Goal: Information Seeking & Learning: Learn about a topic

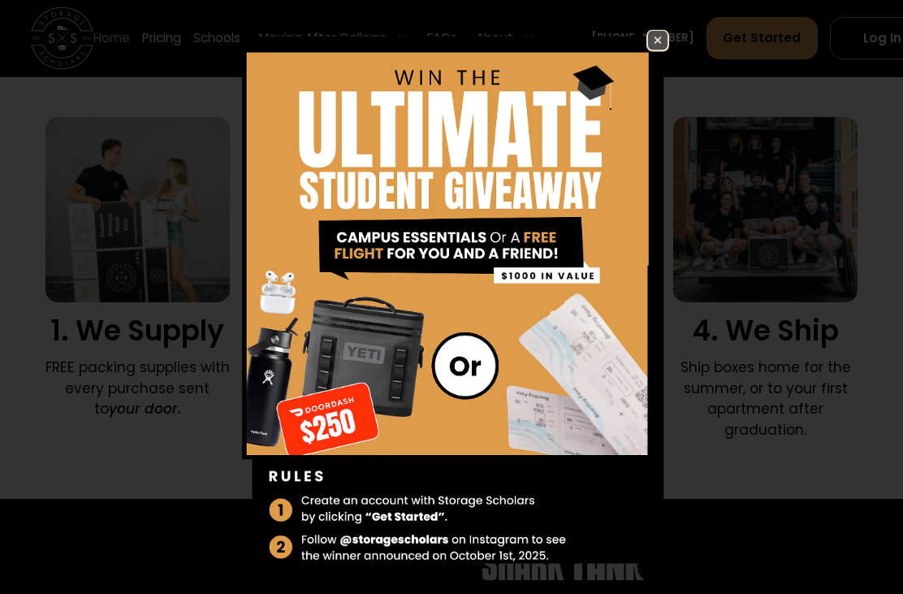
scroll to position [1040, 0]
click at [635, 77] on img at bounding box center [451, 309] width 435 height 559
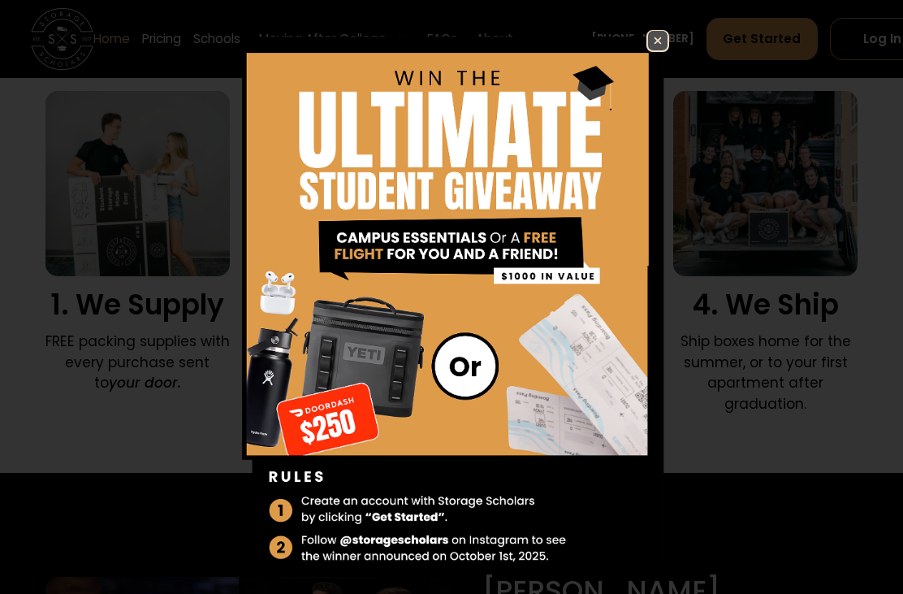
click at [665, 42] on img at bounding box center [657, 40] width 19 height 19
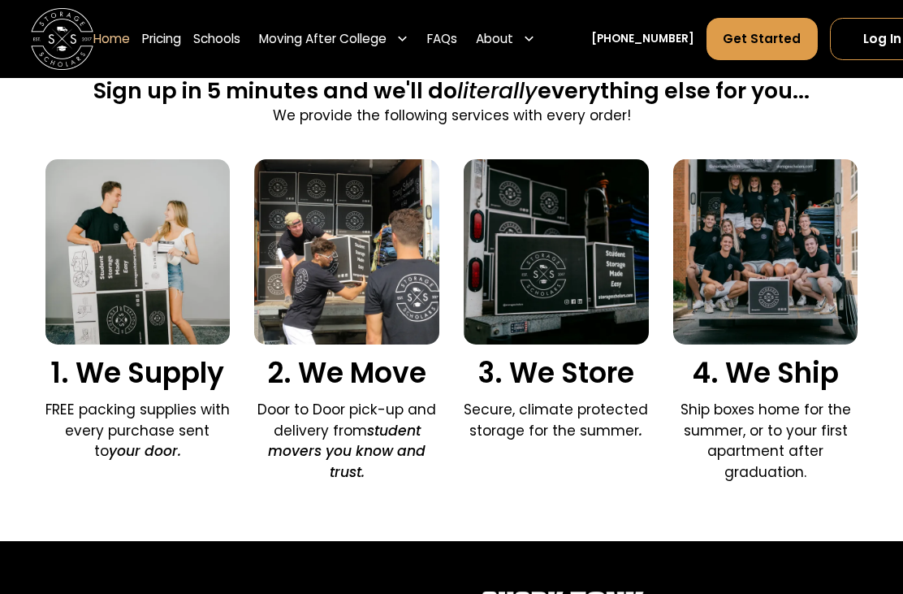
scroll to position [997, 0]
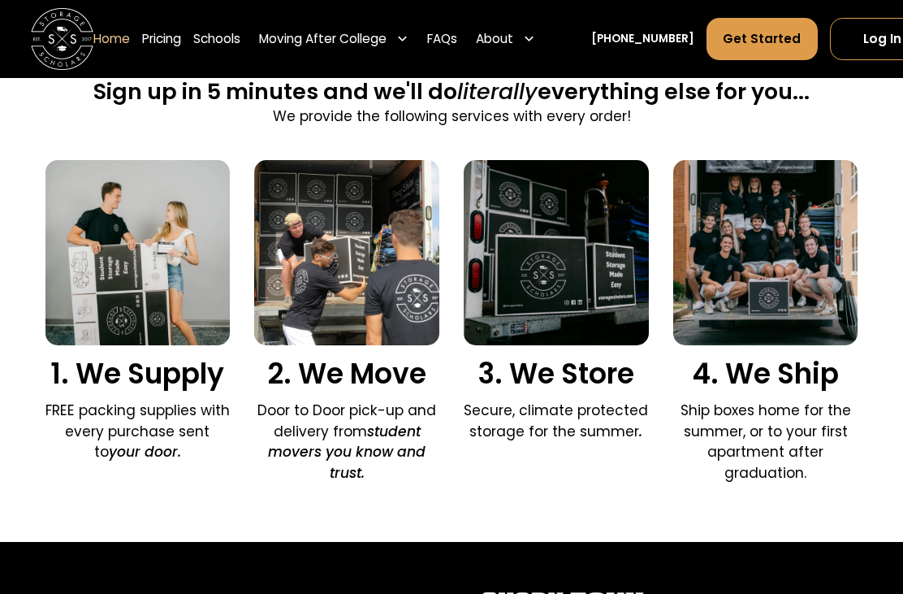
click at [732, 26] on link "Get Started" at bounding box center [762, 39] width 110 height 42
click at [145, 40] on link "Pricing" at bounding box center [161, 39] width 39 height 44
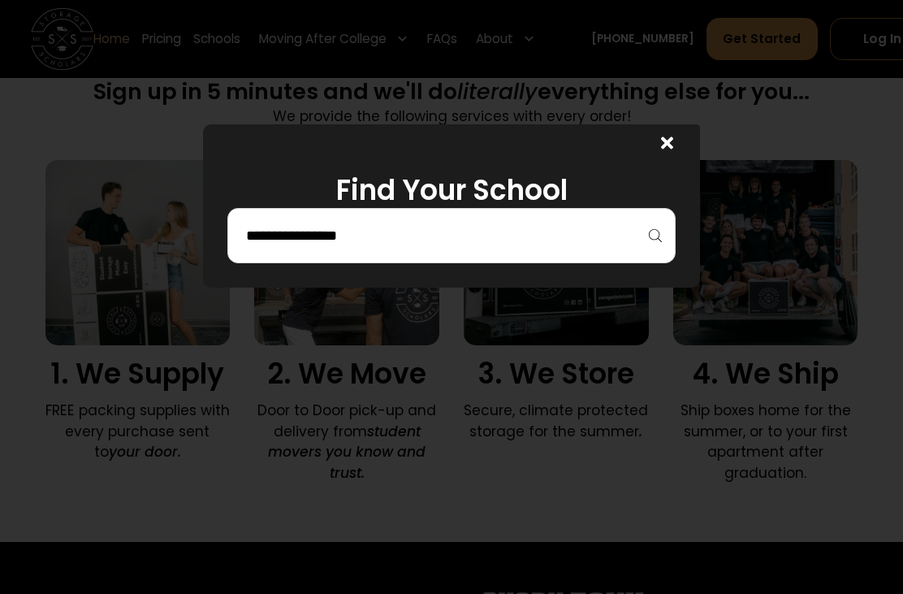
click at [647, 237] on input "search" at bounding box center [452, 236] width 414 height 28
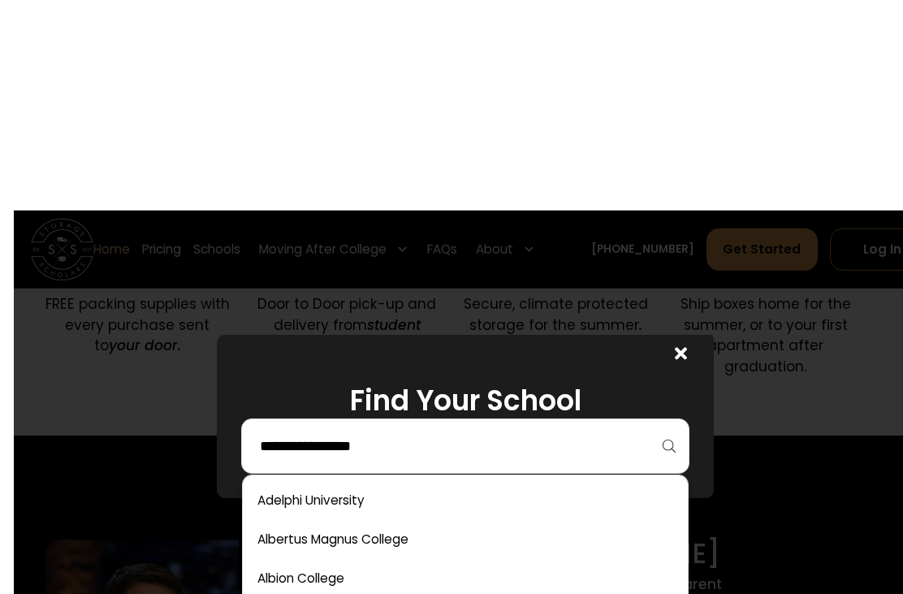
scroll to position [1333, 14]
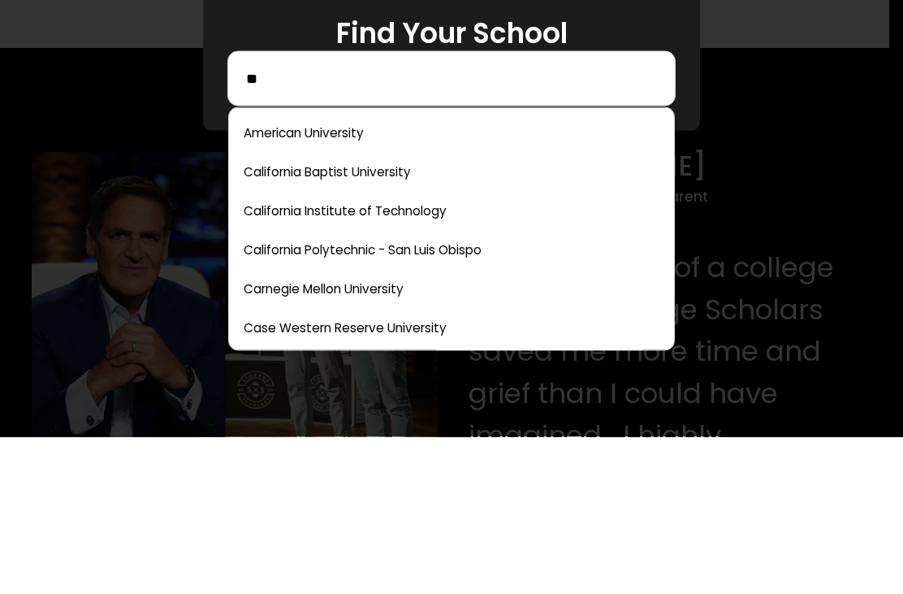
type input "**"
click at [309, 390] on link at bounding box center [451, 408] width 431 height 36
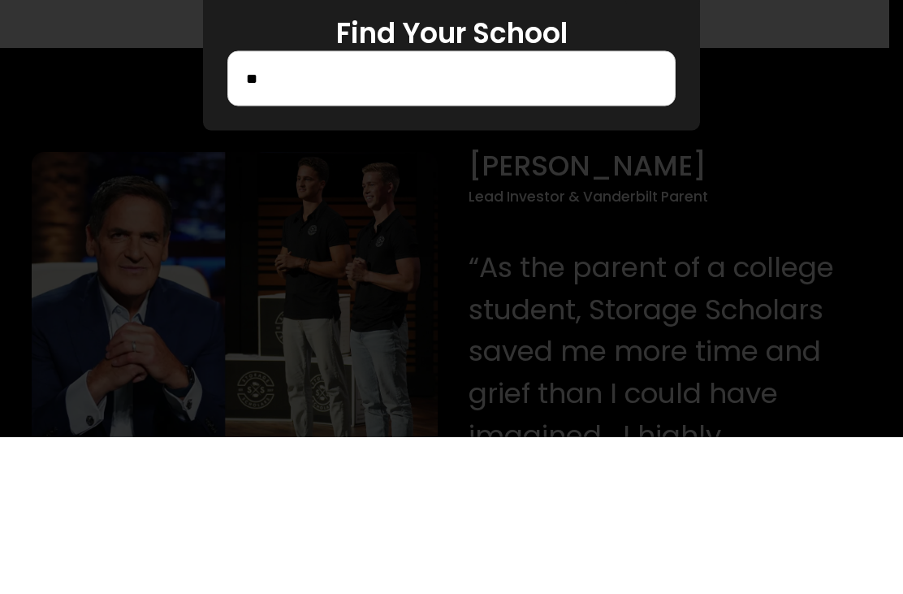
click at [321, 405] on div at bounding box center [451, 297] width 903 height 594
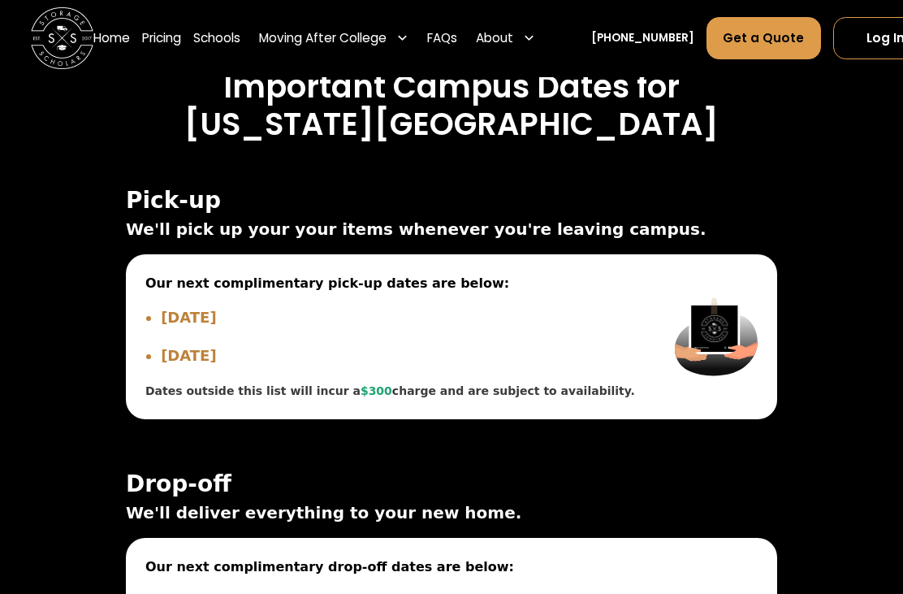
scroll to position [5343, 0]
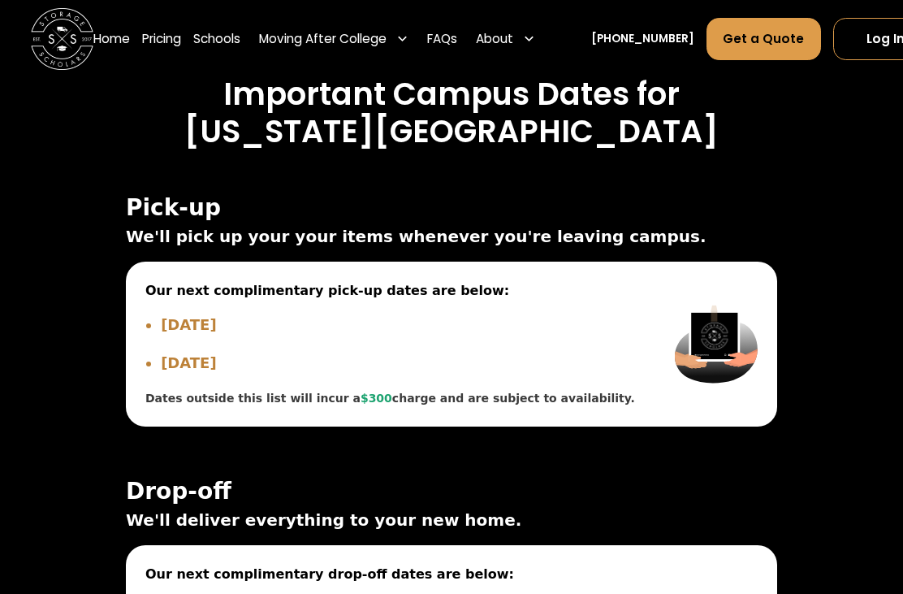
click at [444, 33] on link "FAQs" at bounding box center [442, 39] width 30 height 44
click at [492, 32] on div "About" at bounding box center [494, 38] width 37 height 19
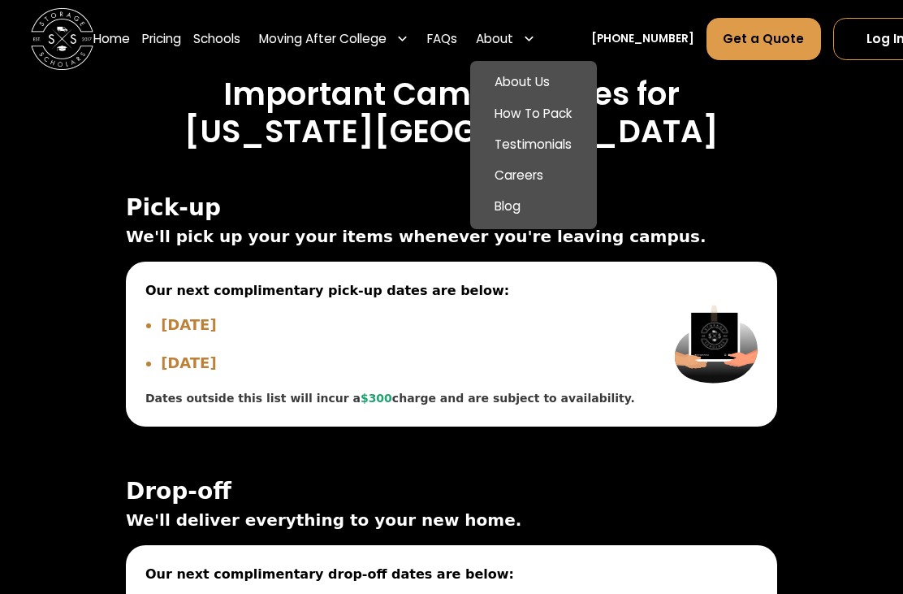
click at [502, 78] on link "About Us" at bounding box center [533, 82] width 115 height 31
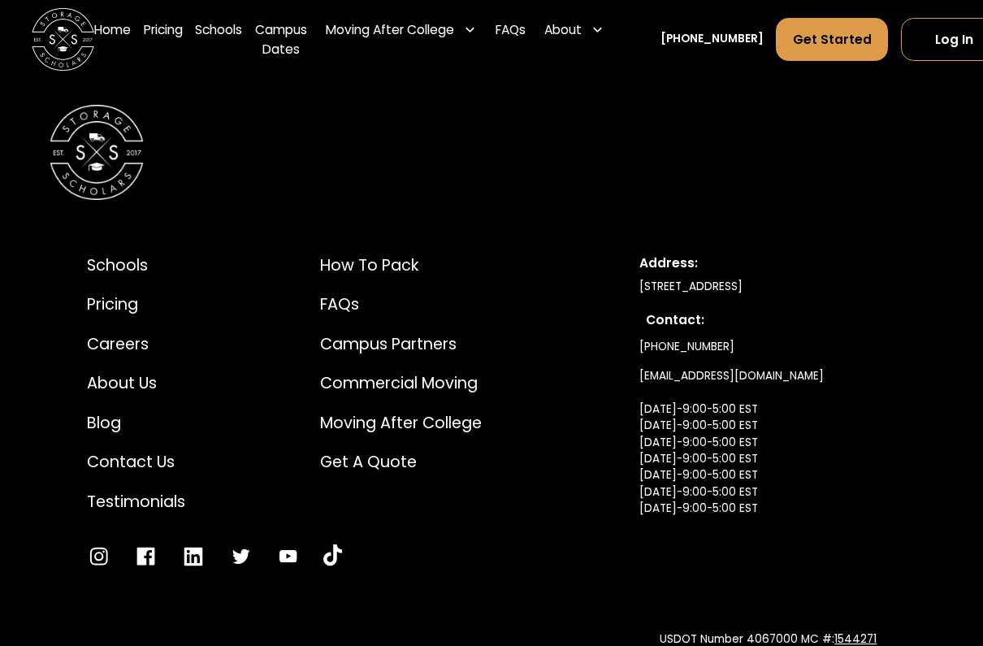
scroll to position [8240, 0]
click at [325, 450] on div "Get a Quote" at bounding box center [401, 462] width 162 height 24
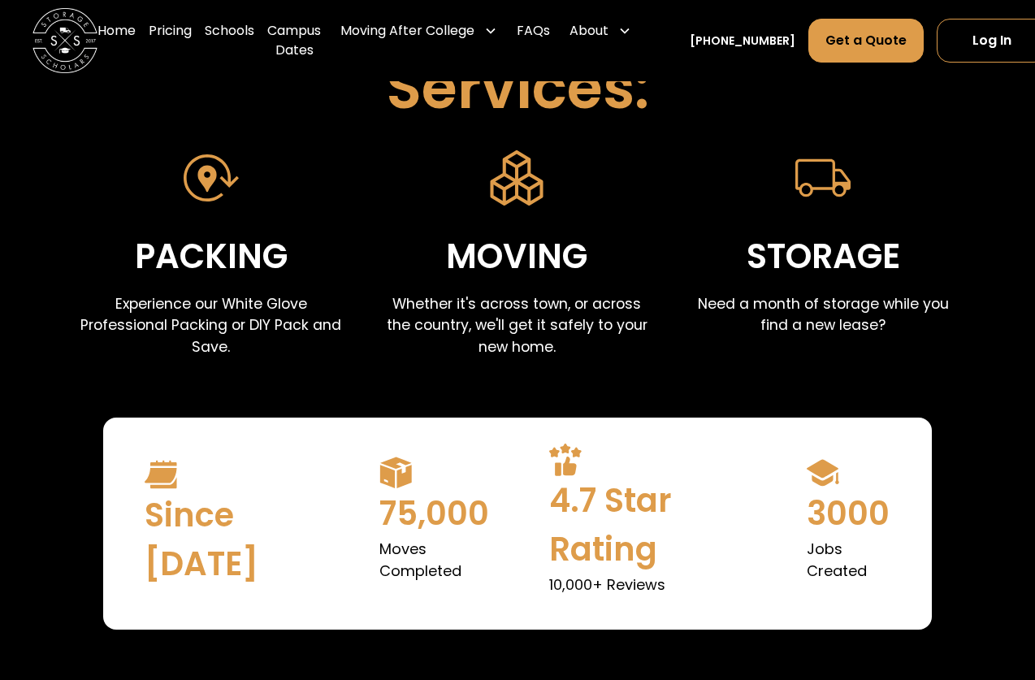
scroll to position [668, 0]
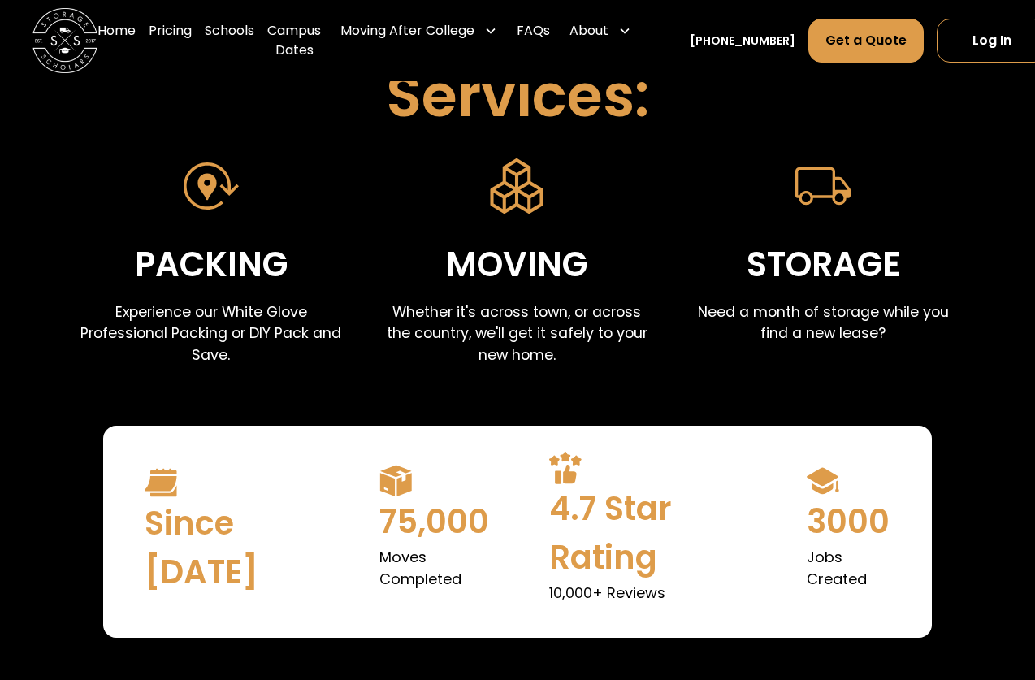
click at [734, 301] on p "Need a month of storage while you find a new lease?" at bounding box center [823, 322] width 267 height 43
click at [799, 258] on div "Storage" at bounding box center [824, 265] width 154 height 54
click at [799, 285] on div "Storage" at bounding box center [824, 265] width 154 height 54
click at [757, 313] on p "Need a month of storage while you find a new lease?" at bounding box center [823, 322] width 267 height 43
click at [786, 257] on div "Storage" at bounding box center [824, 265] width 154 height 54
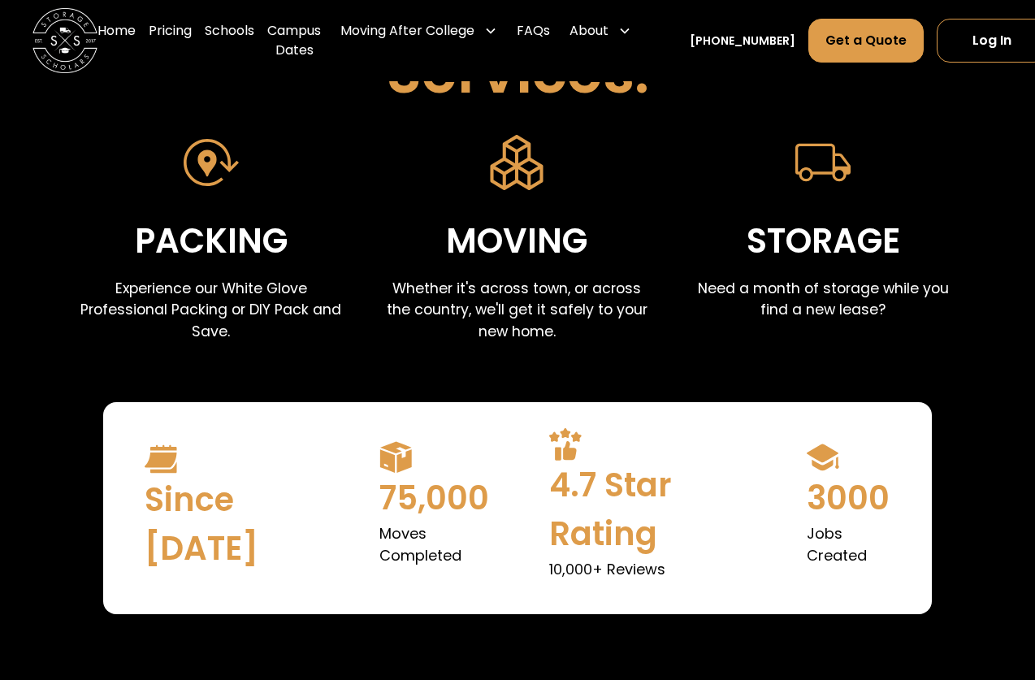
scroll to position [694, 0]
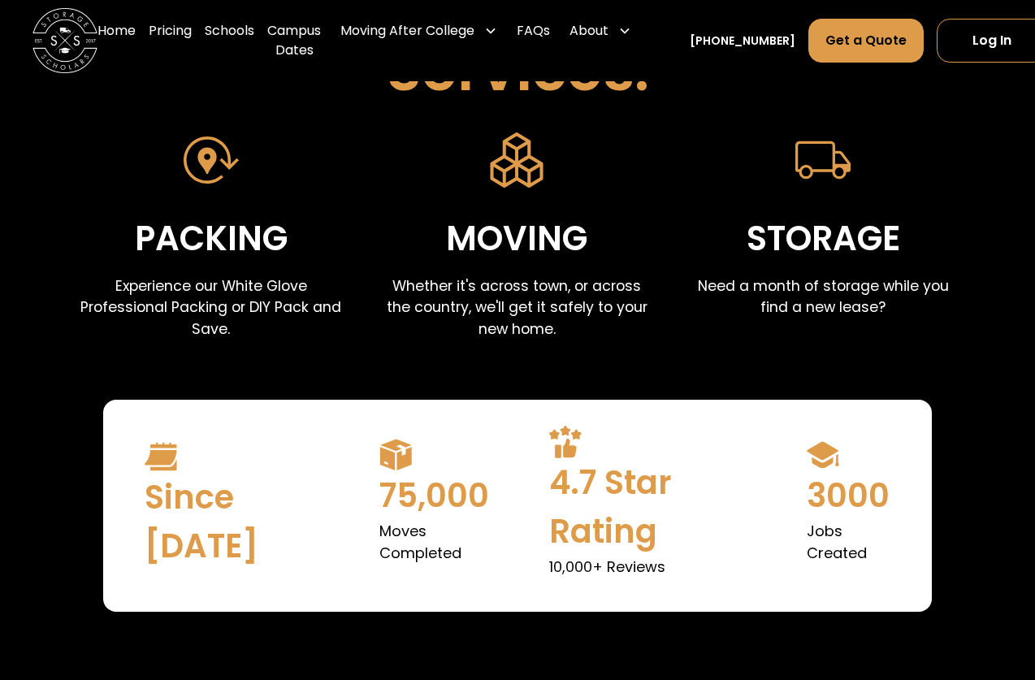
click at [795, 269] on div "Storage Need a month of storage while you find a new lease?" at bounding box center [823, 228] width 267 height 193
click at [799, 258] on div "Storage" at bounding box center [824, 239] width 154 height 54
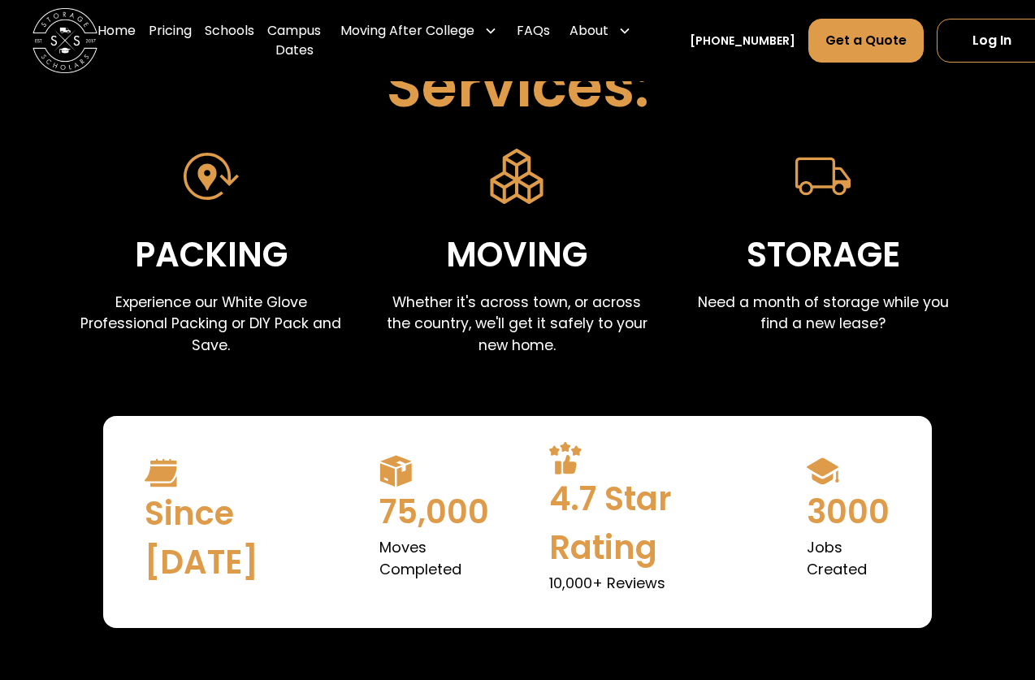
scroll to position [640, 0]
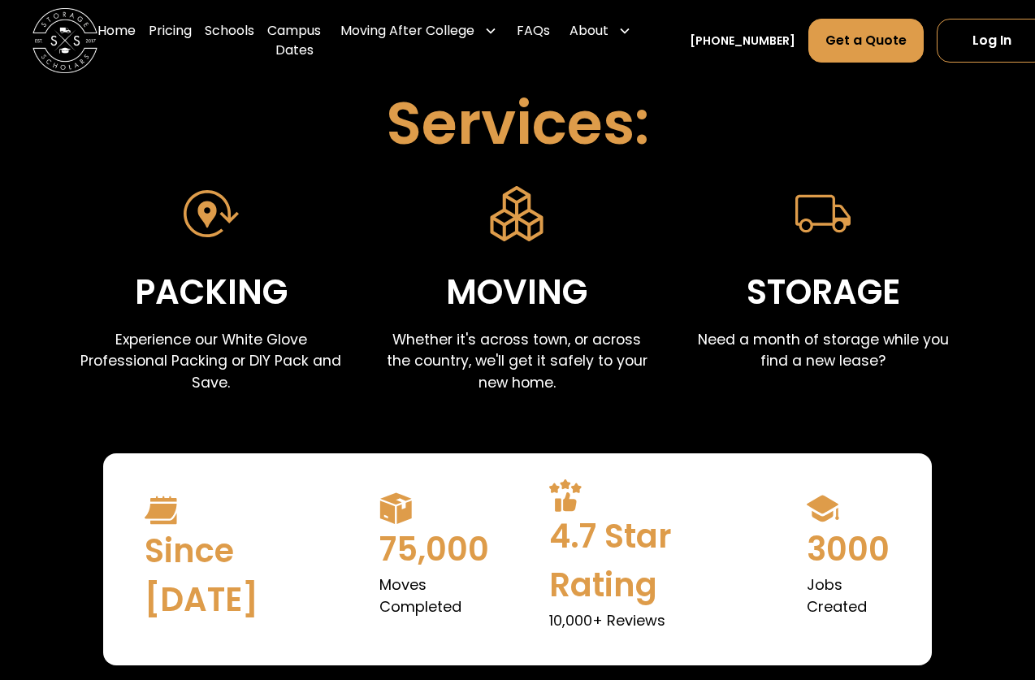
click at [435, 344] on p "Whether it's across town, or across the country, we'll get it safely to your ne…" at bounding box center [516, 361] width 267 height 64
click at [197, 290] on div "Packing" at bounding box center [211, 293] width 153 height 54
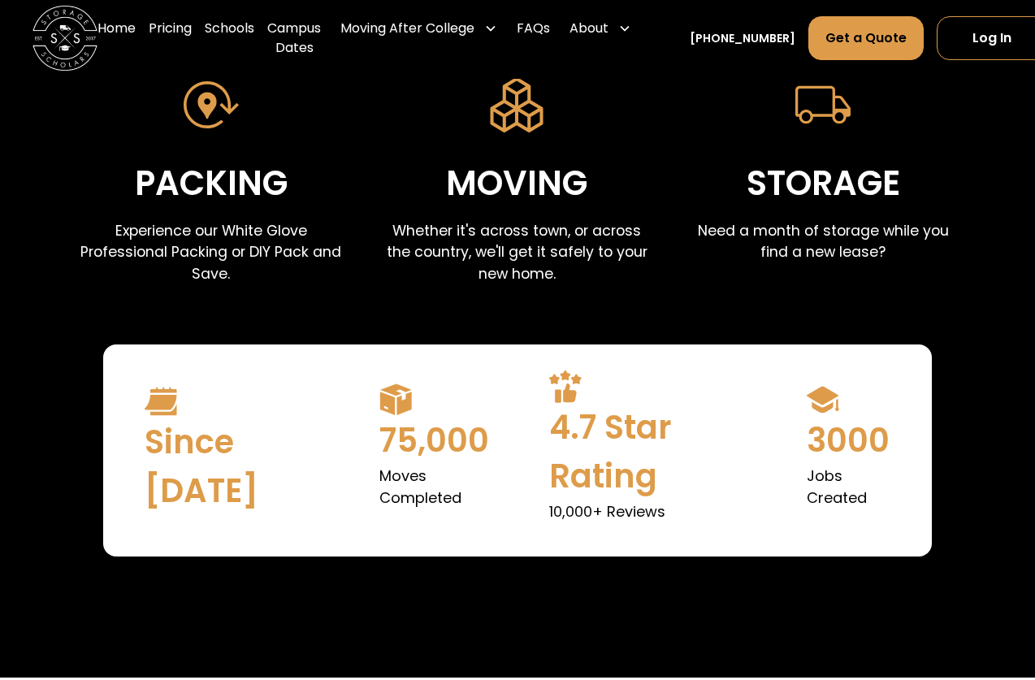
scroll to position [750, 0]
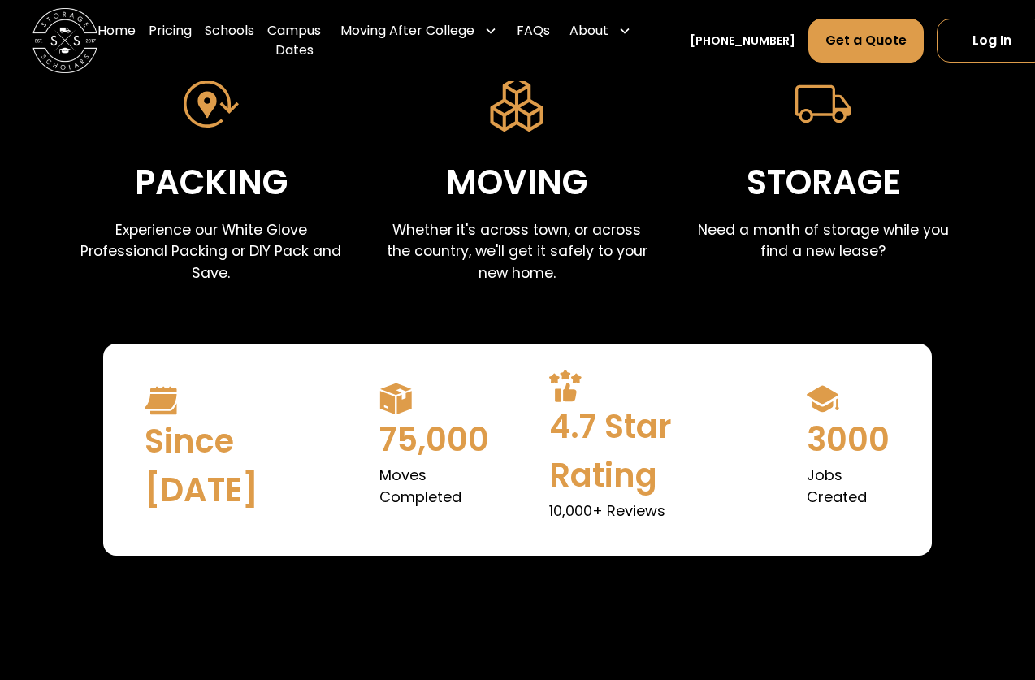
click at [780, 226] on p "Need a month of storage while you find a new lease?" at bounding box center [823, 240] width 267 height 43
click at [807, 245] on p "Need a month of storage while you find a new lease?" at bounding box center [823, 240] width 267 height 43
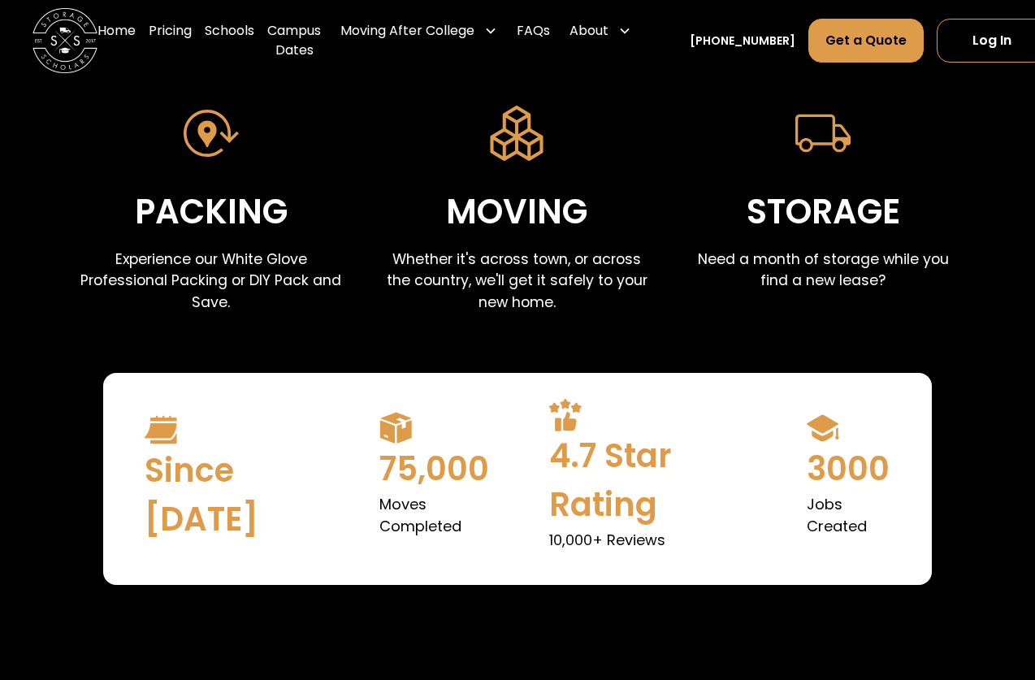
scroll to position [713, 0]
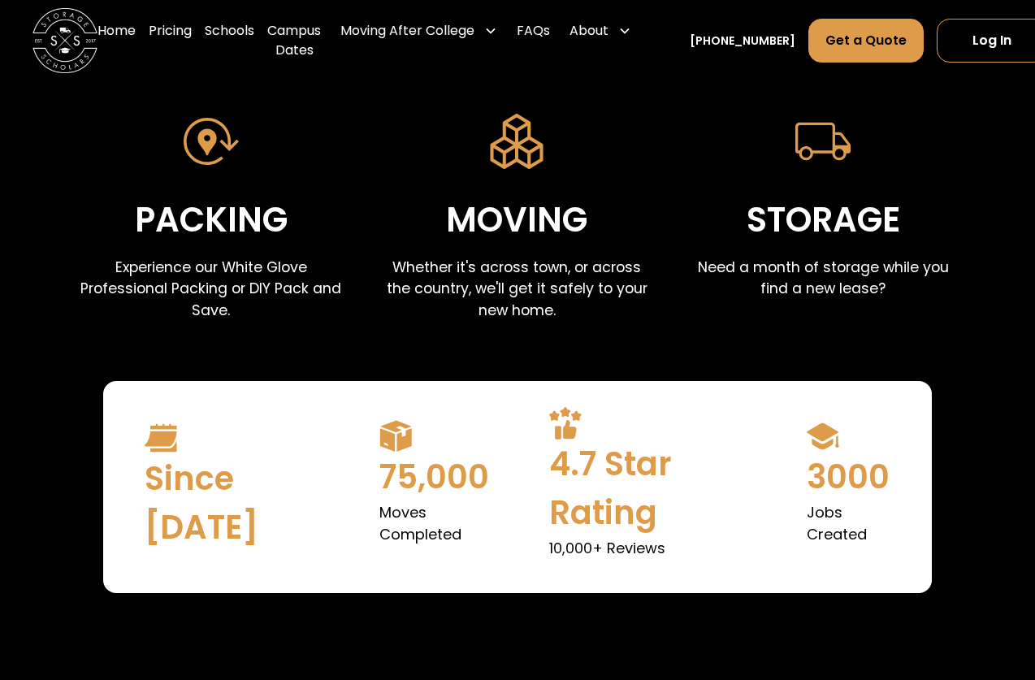
click at [293, 11] on link "Campus Dates" at bounding box center [294, 40] width 54 height 65
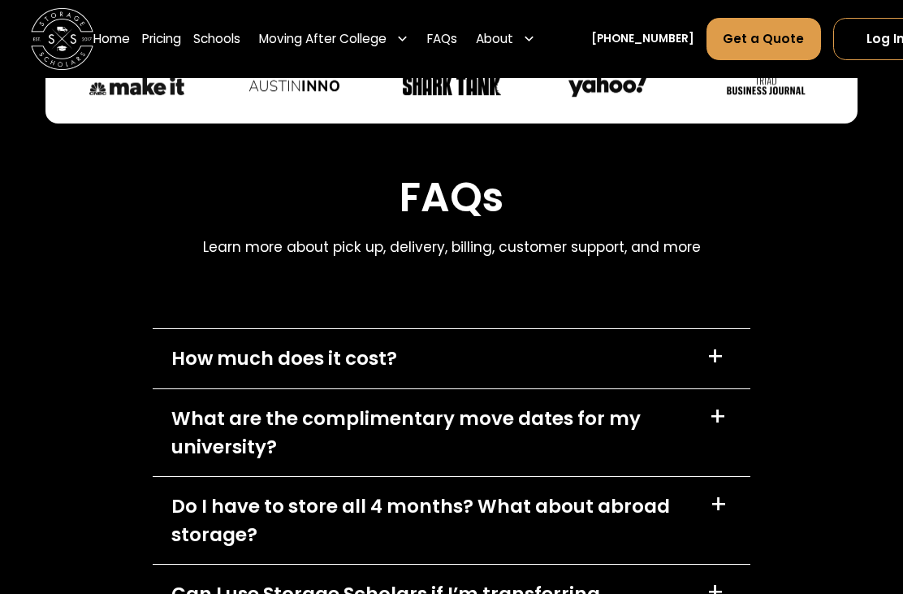
scroll to position [7003, 0]
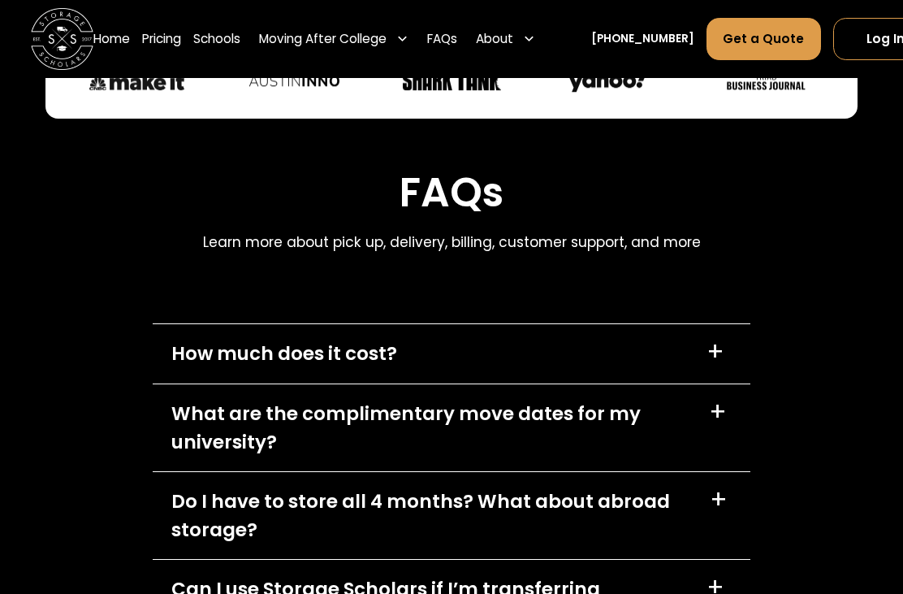
click at [729, 340] on div "+" at bounding box center [719, 352] width 25 height 25
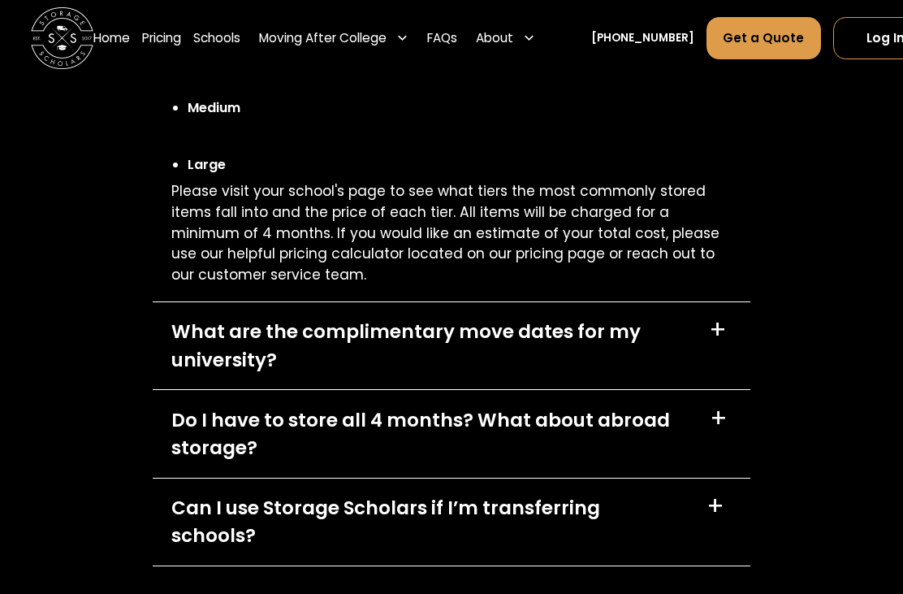
scroll to position [7401, 0]
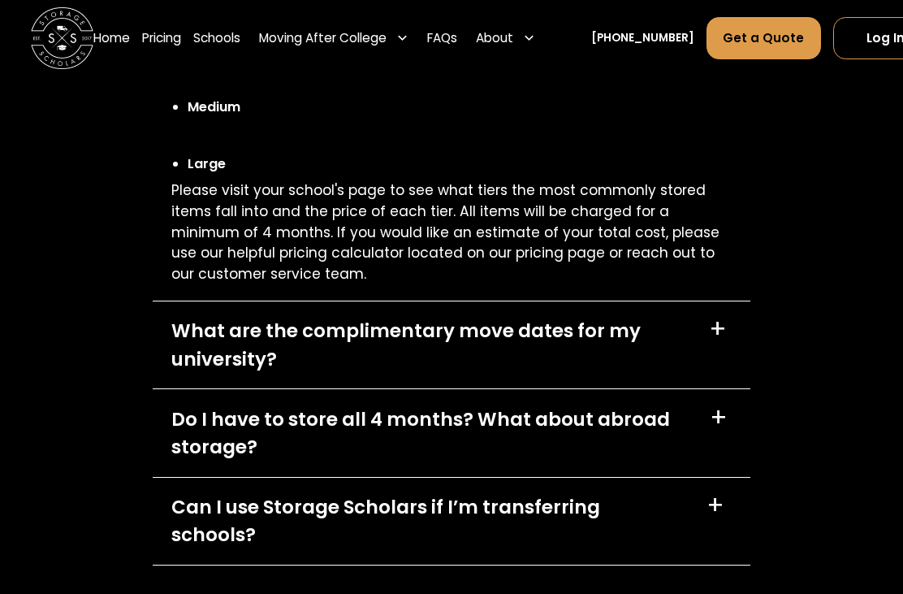
click at [732, 390] on div "Do I have to store all 4 months? What about abroad storage? +" at bounding box center [451, 433] width 597 height 87
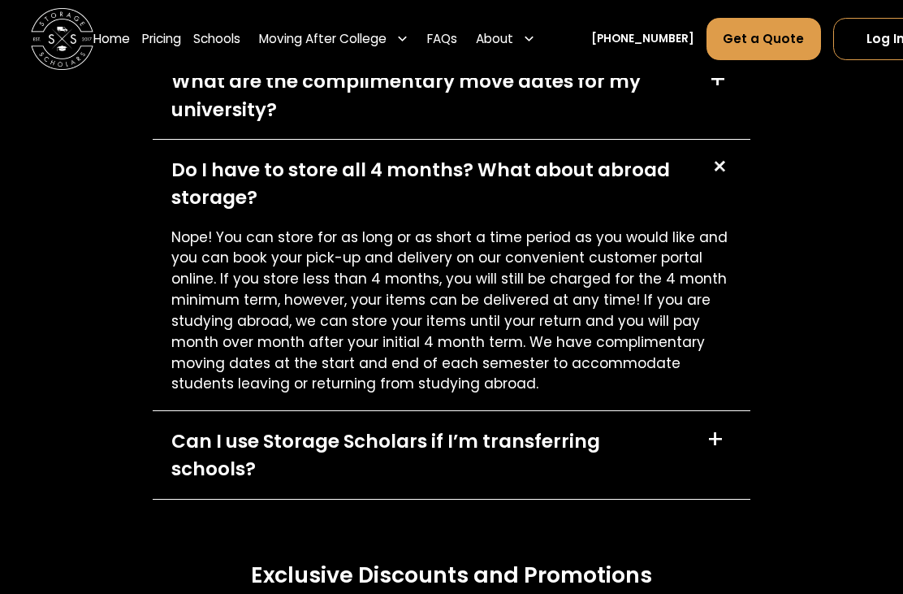
scroll to position [7650, 0]
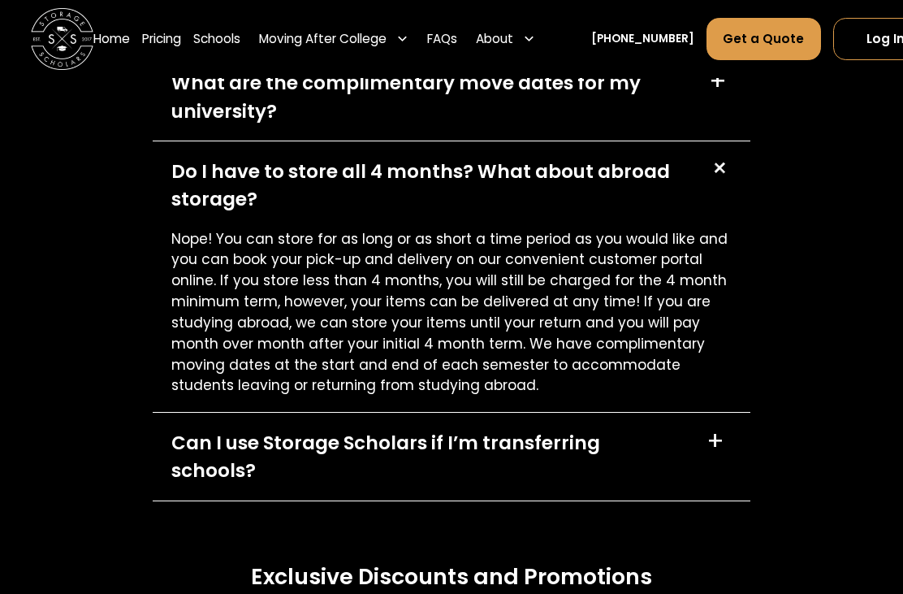
click at [729, 429] on div "+" at bounding box center [719, 441] width 25 height 25
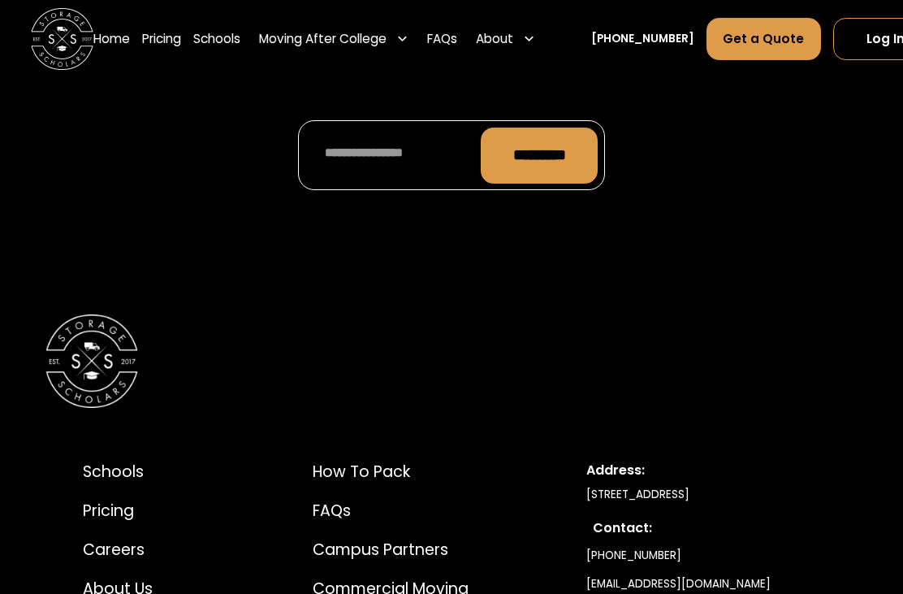
scroll to position [8264, 0]
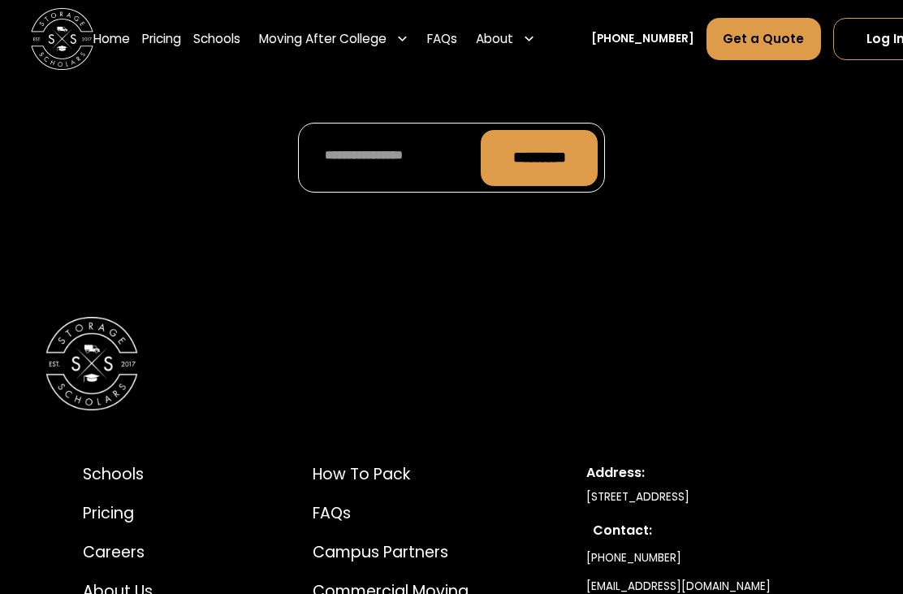
click at [325, 463] on div "How to Pack" at bounding box center [394, 475] width 162 height 24
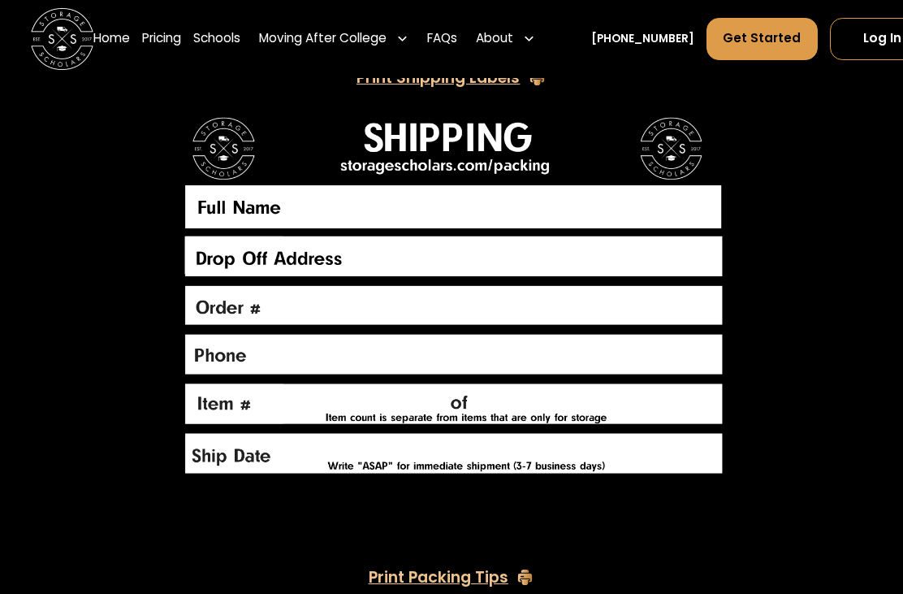
scroll to position [3372, 0]
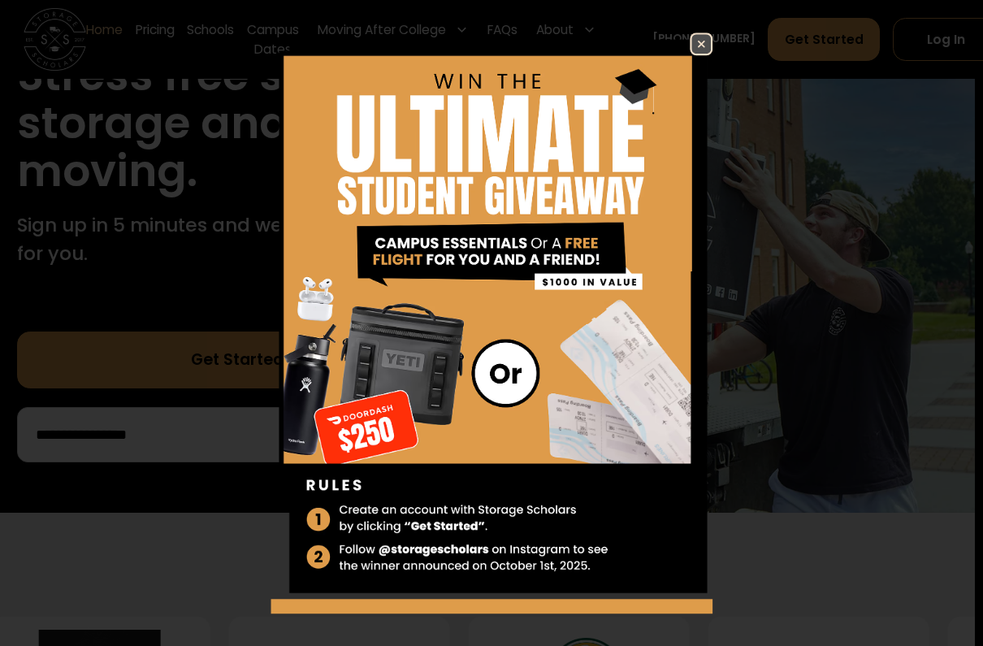
scroll to position [223, 8]
click at [709, 60] on img at bounding box center [491, 315] width 441 height 566
